Goal: Consume media (video, audio)

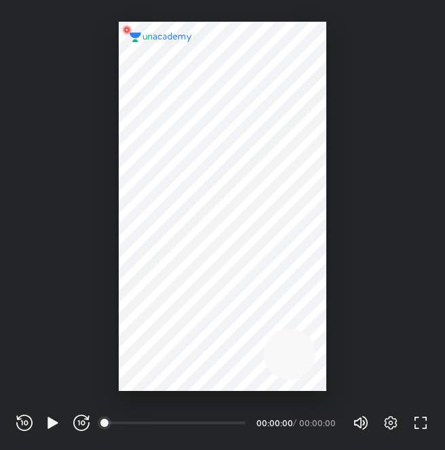
scroll to position [450, 445]
click at [45, 423] on icon "button" at bounding box center [53, 422] width 16 height 16
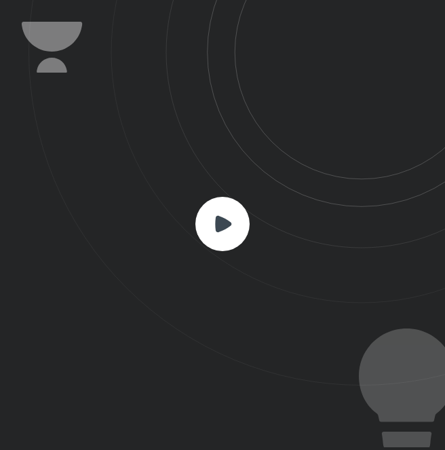
click at [247, 222] on rect at bounding box center [222, 224] width 54 height 54
click at [231, 229] on rect at bounding box center [222, 224] width 54 height 54
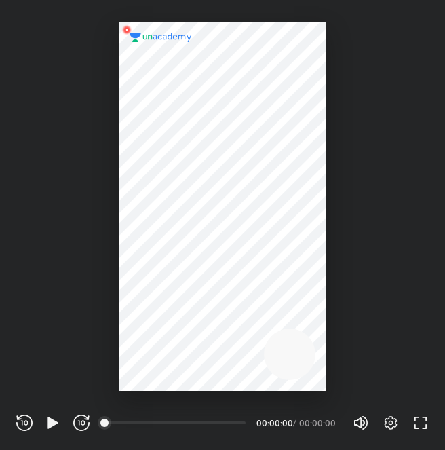
scroll to position [450, 445]
click at [52, 425] on icon "button" at bounding box center [52, 422] width 10 height 12
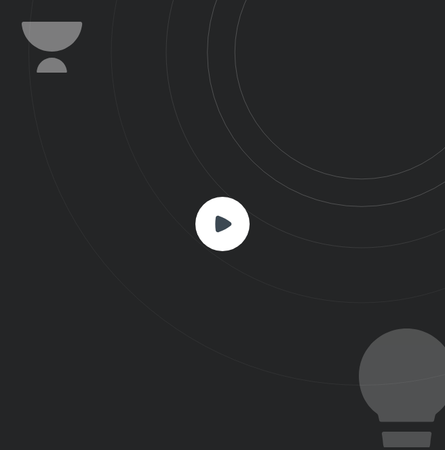
click at [218, 230] on icon at bounding box center [223, 223] width 16 height 16
